Goal: Information Seeking & Learning: Learn about a topic

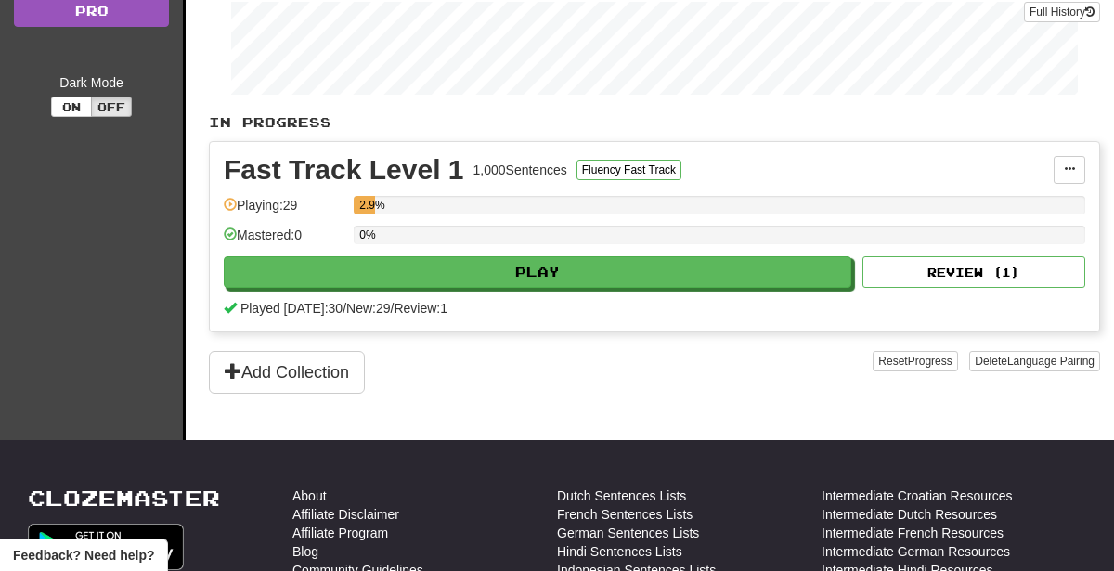
scroll to position [325, 0]
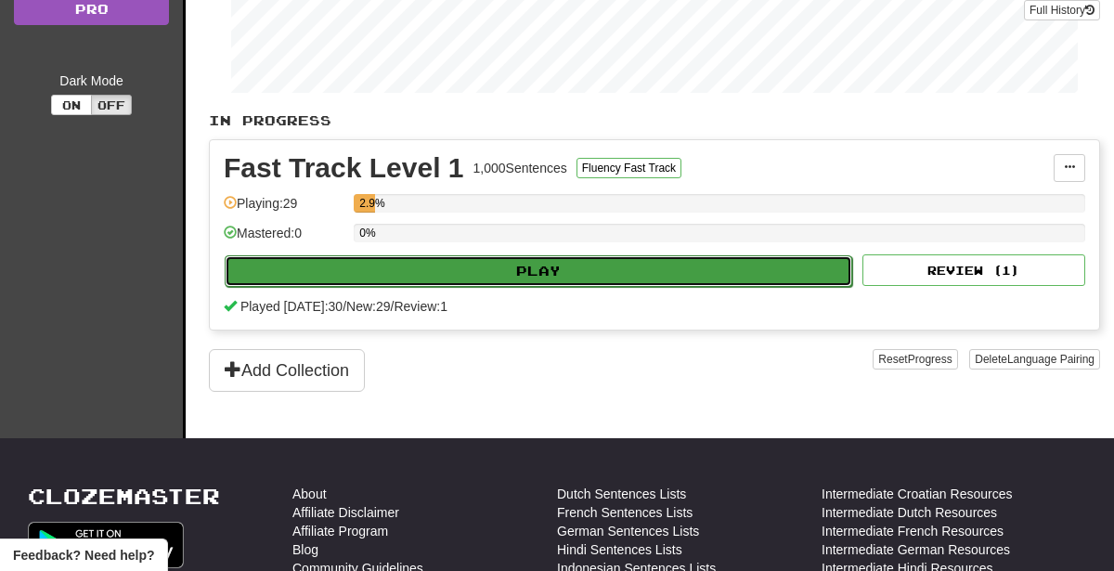
click at [753, 263] on button "Play" at bounding box center [538, 271] width 627 height 32
select select "**"
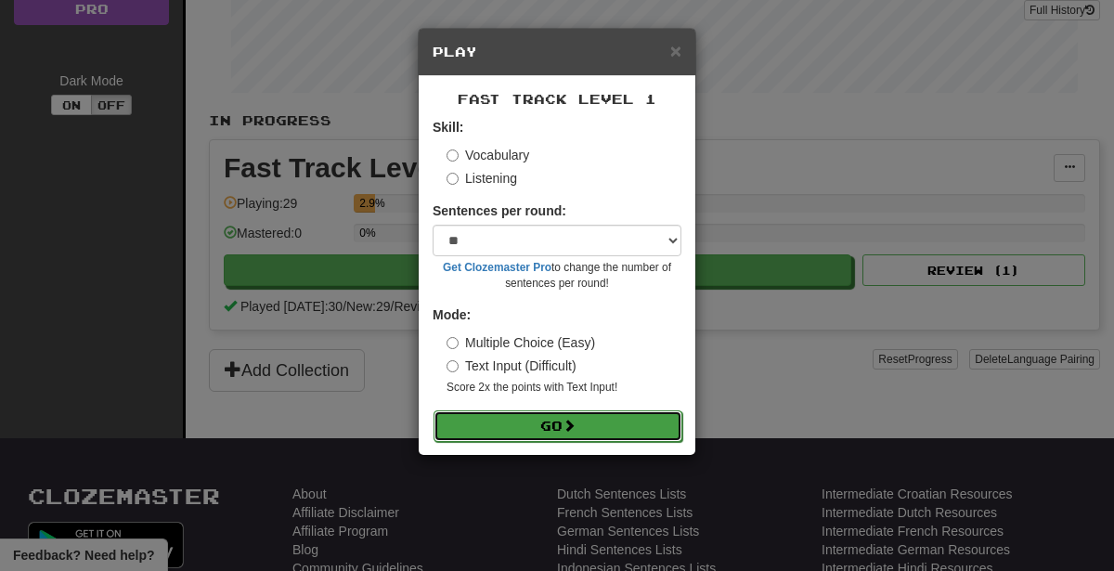
click at [604, 430] on button "Go" at bounding box center [557, 426] width 249 height 32
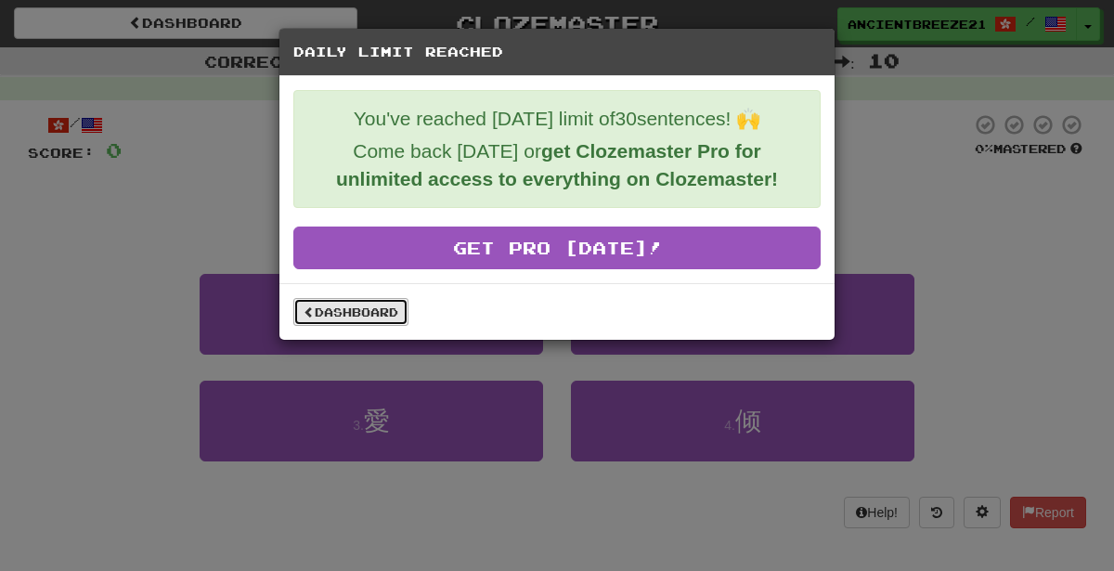
click at [320, 314] on link "Dashboard" at bounding box center [350, 312] width 115 height 28
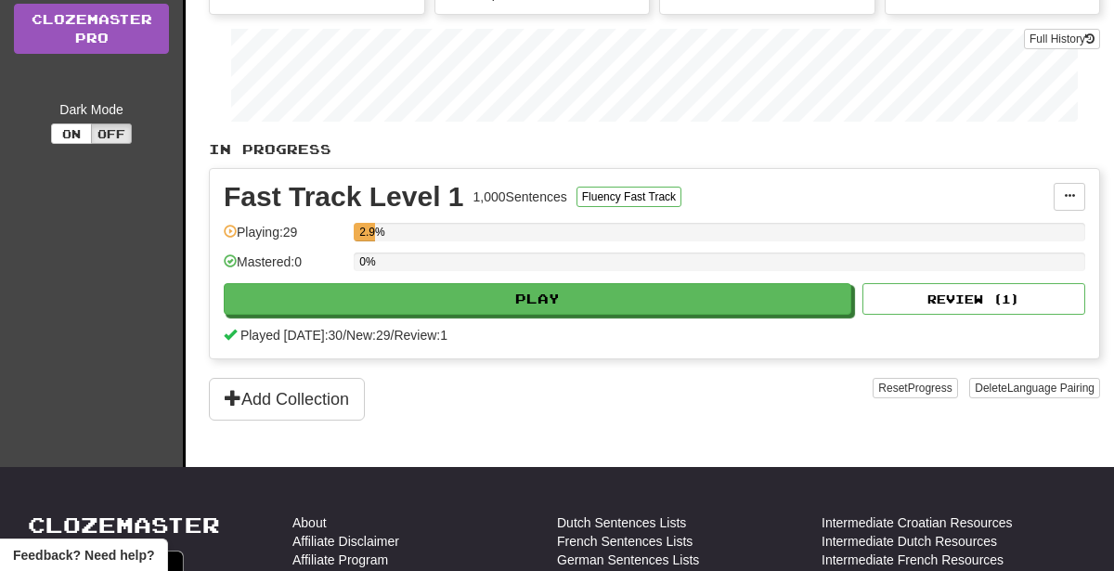
scroll to position [304, 0]
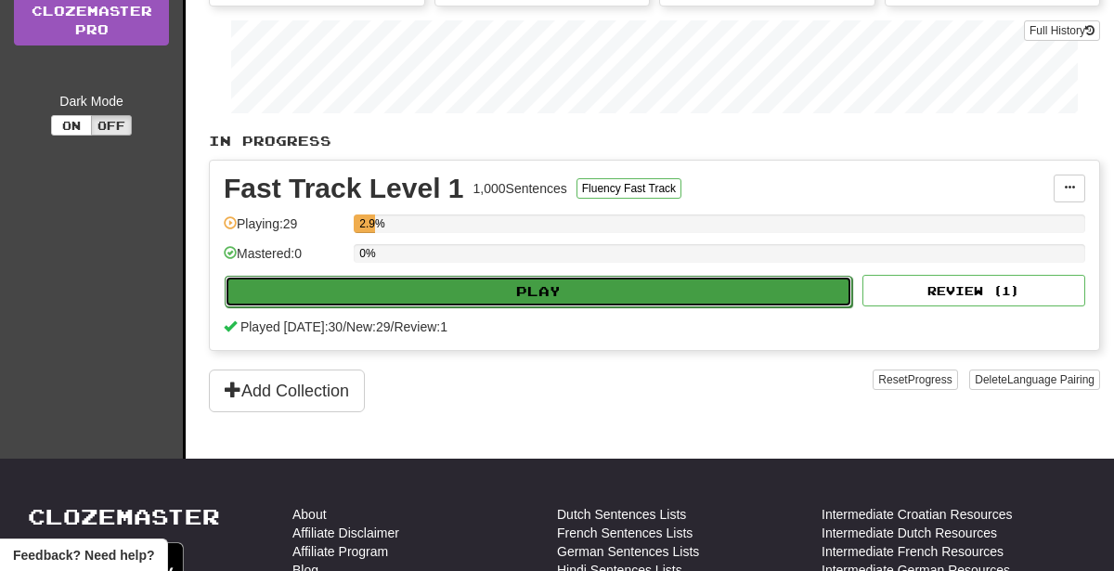
click at [269, 281] on button "Play" at bounding box center [538, 292] width 627 height 32
select select "**"
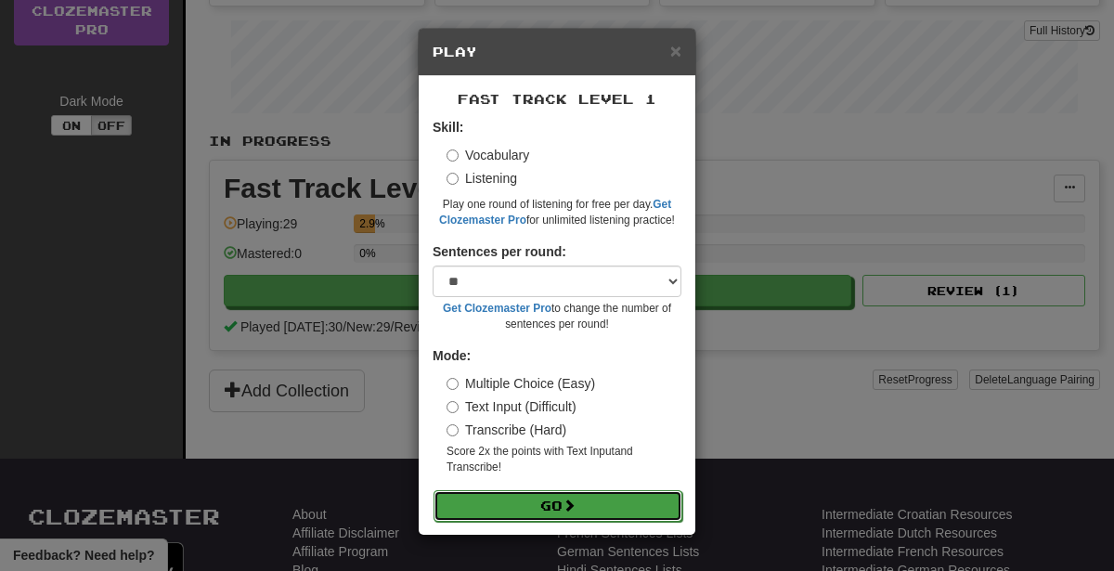
click at [487, 502] on button "Go" at bounding box center [557, 506] width 249 height 32
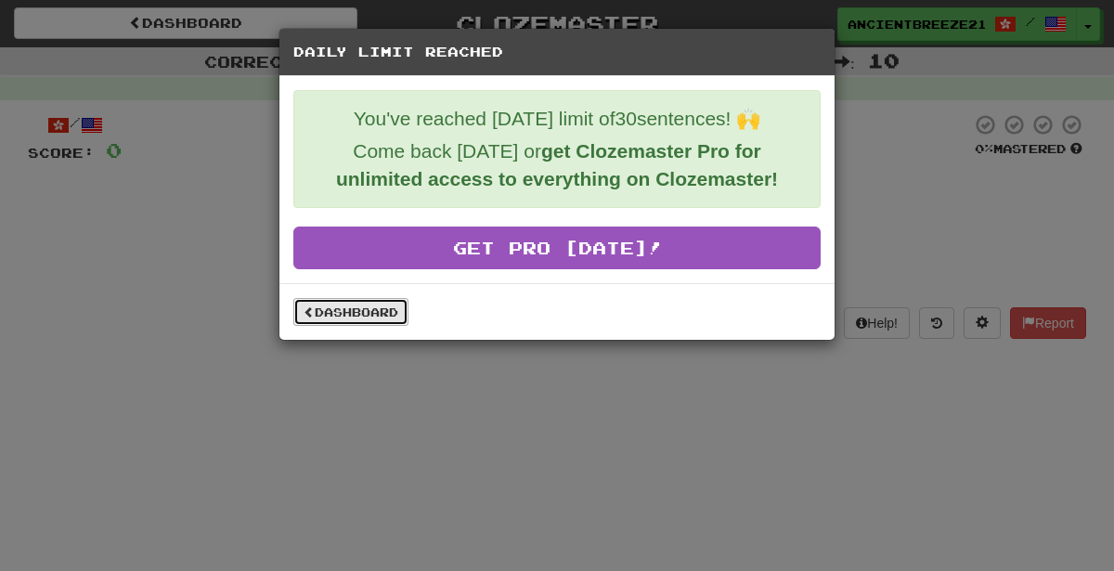
click at [349, 311] on link "Dashboard" at bounding box center [350, 312] width 115 height 28
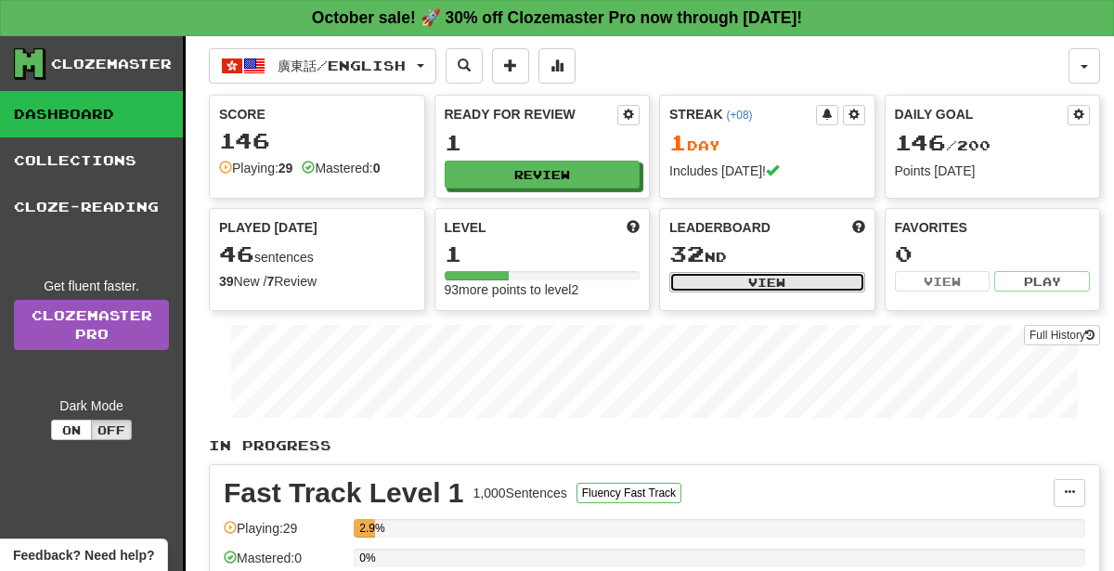
click at [809, 278] on button "View" at bounding box center [767, 282] width 196 height 20
select select "**********"
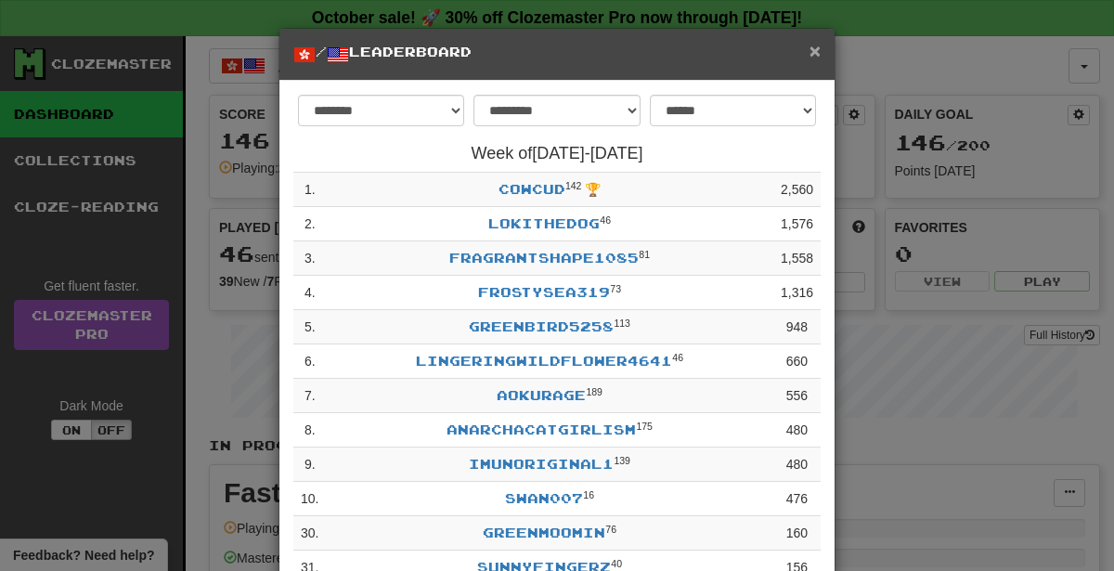
click at [813, 46] on span "×" at bounding box center [814, 50] width 11 height 21
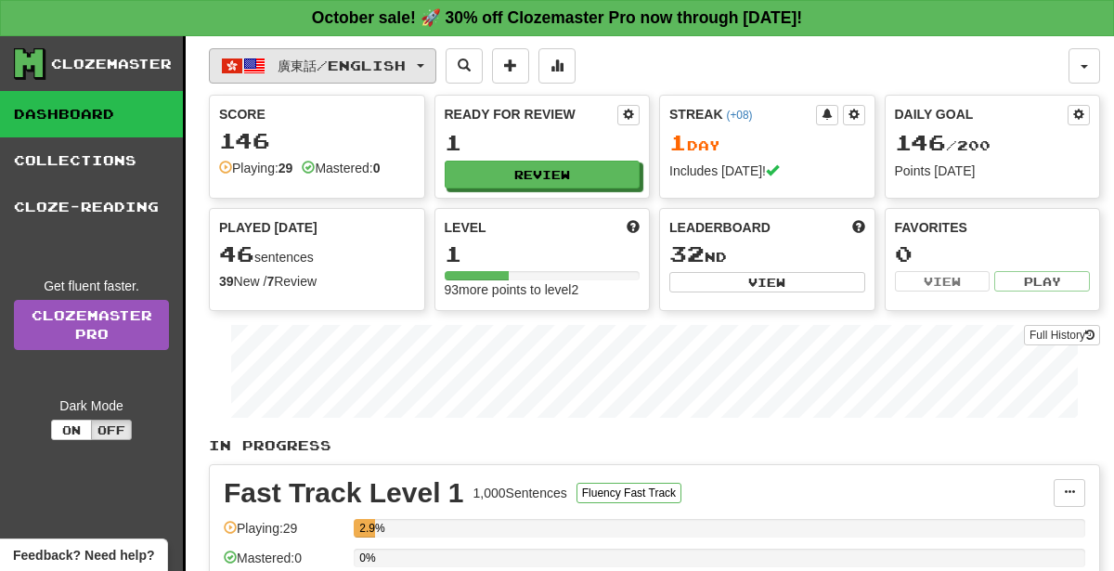
click at [326, 62] on span "廣東話 / English" at bounding box center [342, 66] width 128 height 16
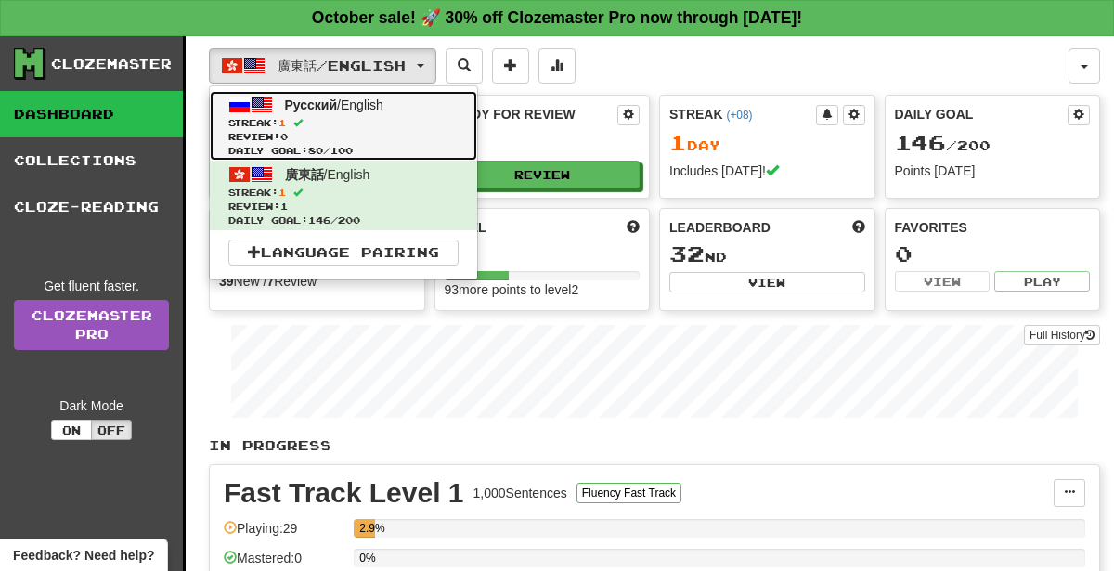
click at [420, 137] on span "Review: 0" at bounding box center [343, 137] width 230 height 14
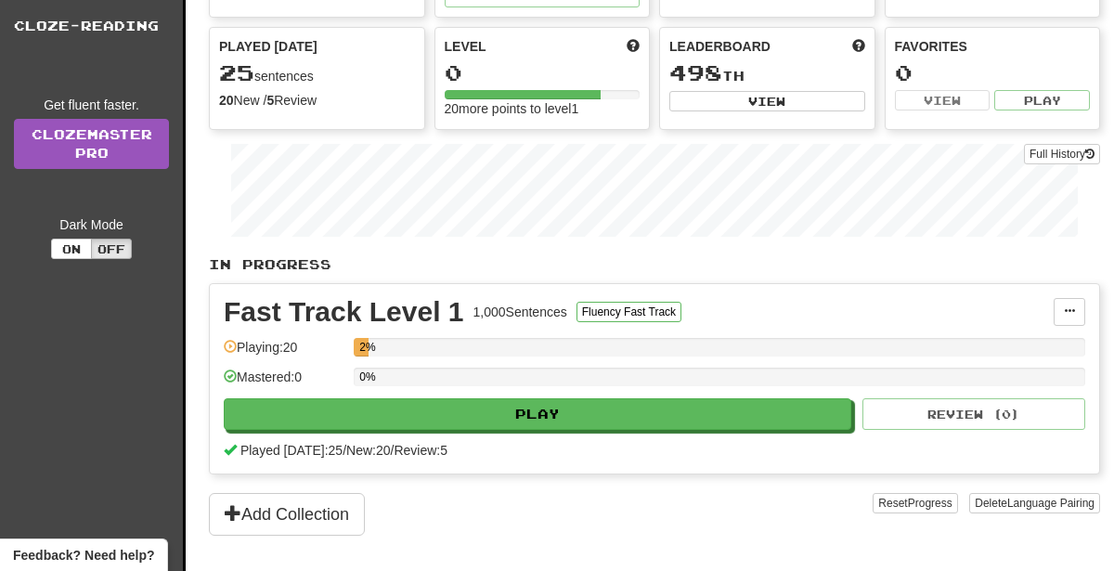
scroll to position [302, 0]
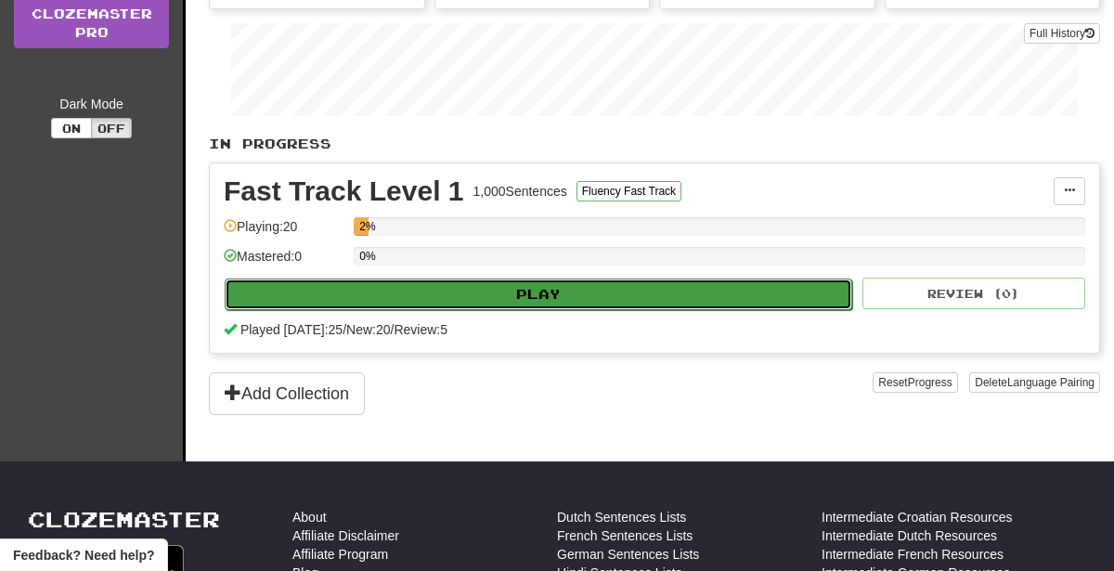
click at [564, 298] on button "Play" at bounding box center [538, 294] width 627 height 32
select select "**"
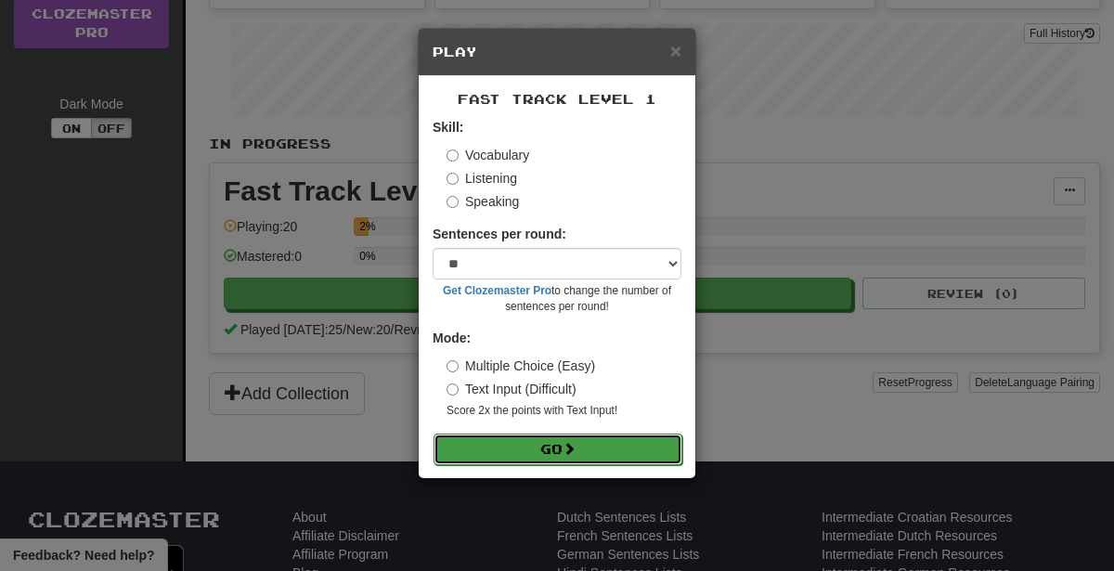
click at [614, 447] on button "Go" at bounding box center [557, 449] width 249 height 32
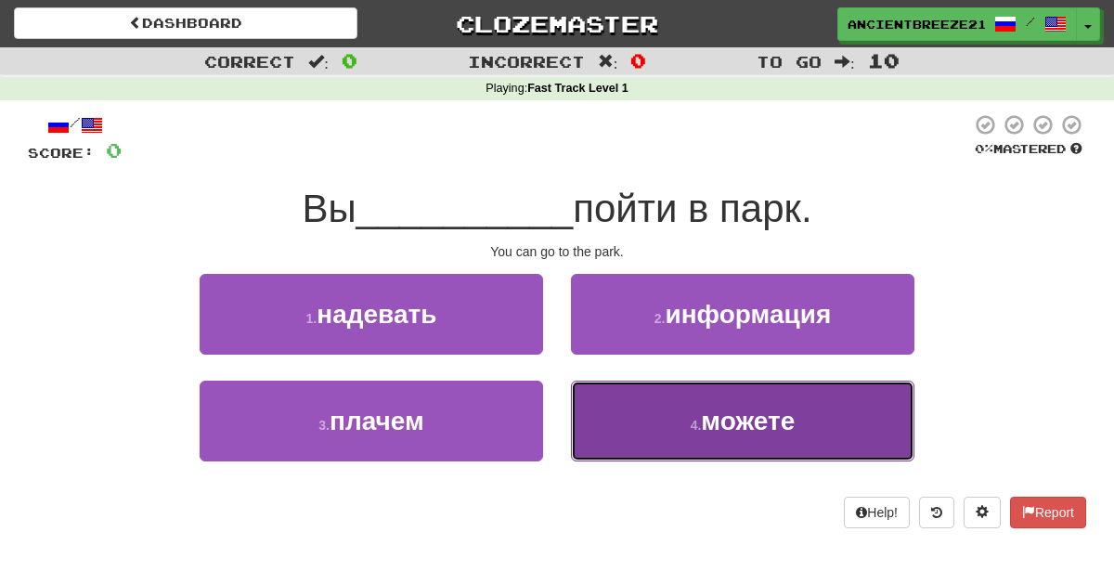
click at [835, 435] on button "4 . можете" at bounding box center [742, 421] width 343 height 81
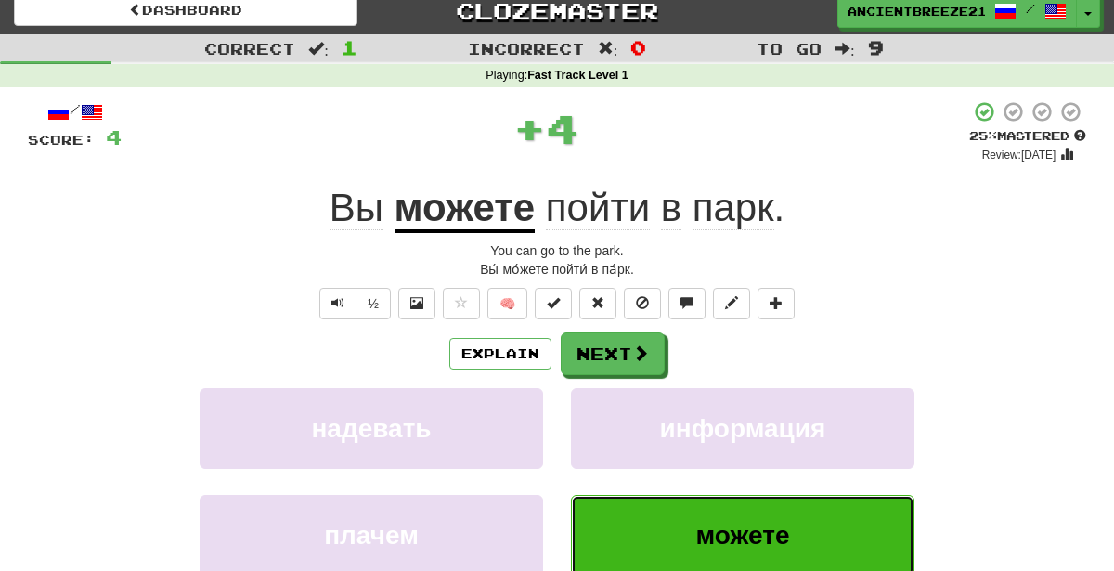
scroll to position [44, 0]
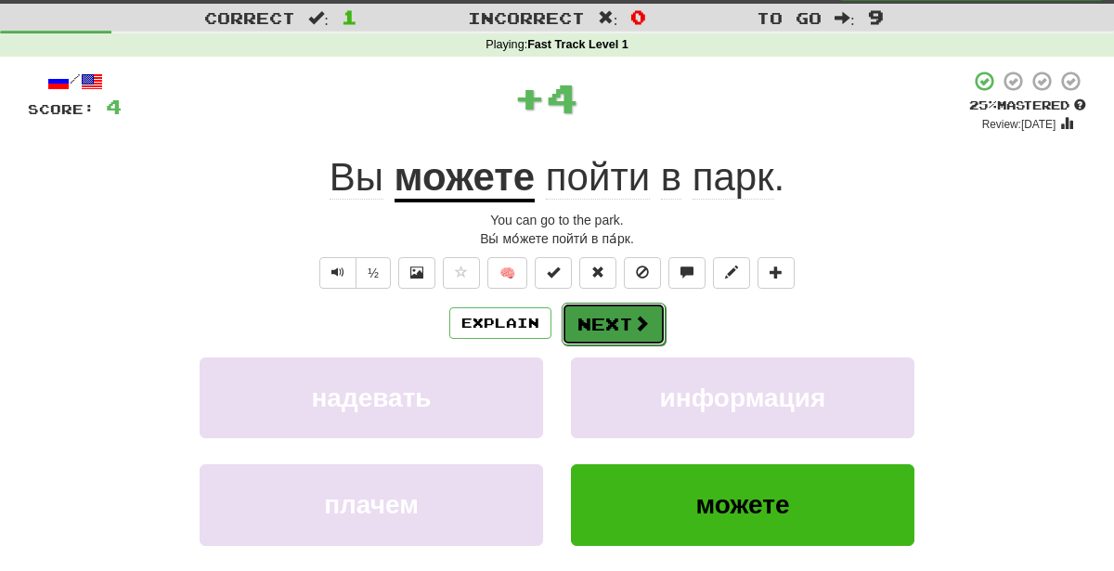
click at [633, 315] on span at bounding box center [641, 323] width 17 height 17
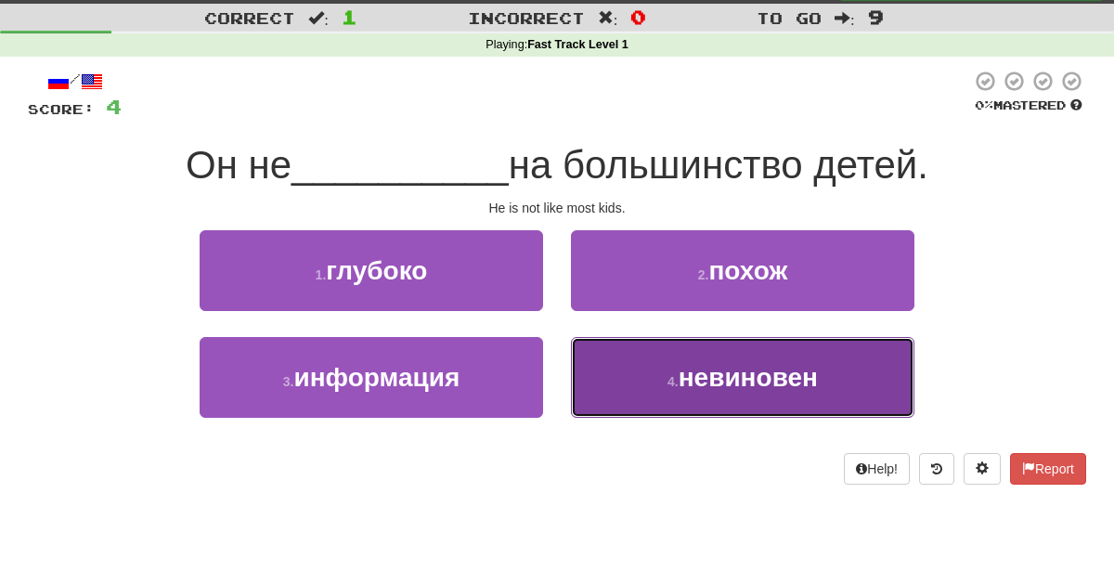
click at [851, 388] on button "4 . невиновен" at bounding box center [742, 377] width 343 height 81
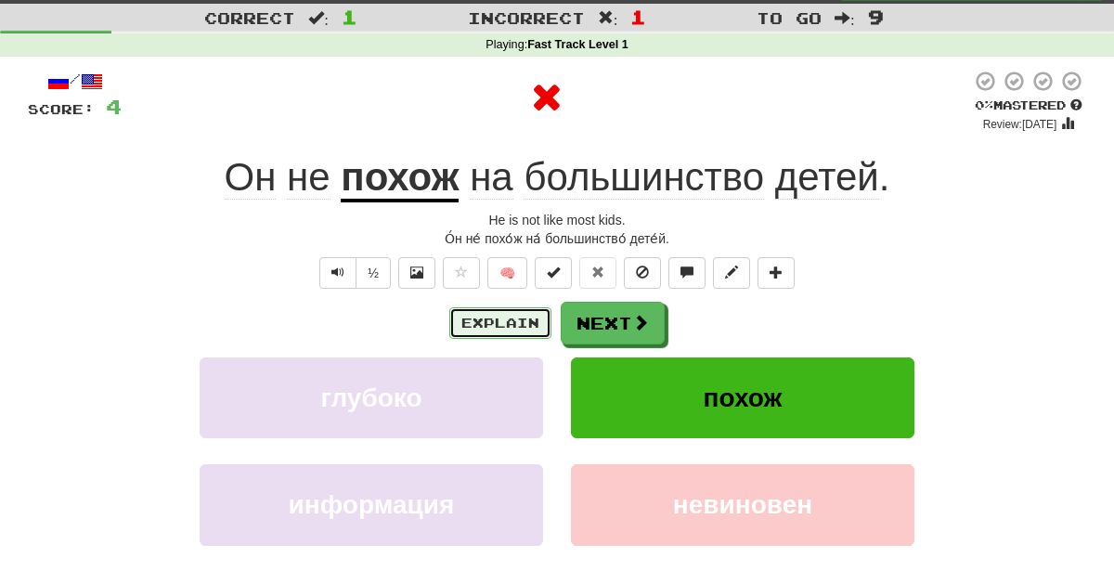
click at [485, 328] on button "Explain" at bounding box center [500, 323] width 102 height 32
